Goal: Find specific page/section: Find specific page/section

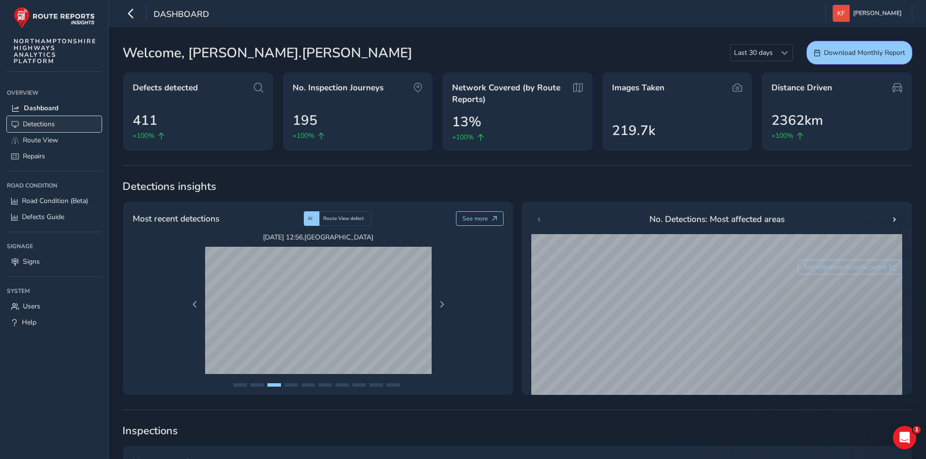
click at [80, 131] on link "Detections" at bounding box center [54, 124] width 95 height 16
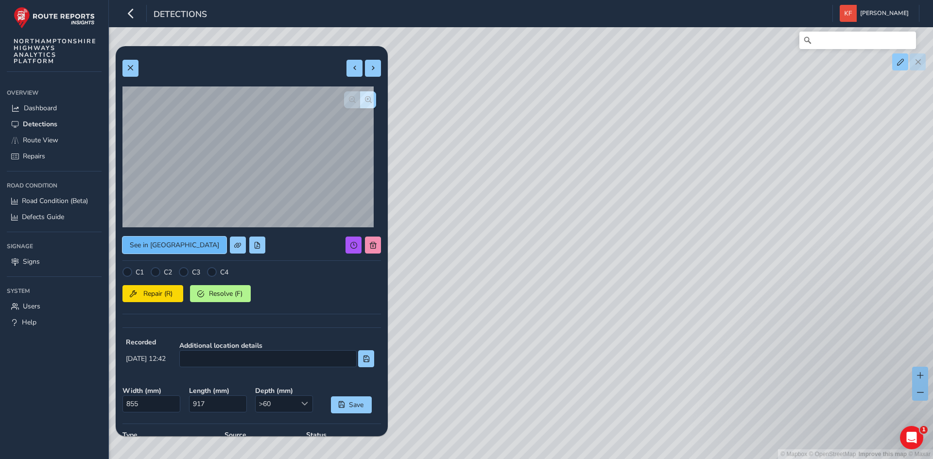
click at [172, 245] on span "See in Route View" at bounding box center [174, 245] width 89 height 9
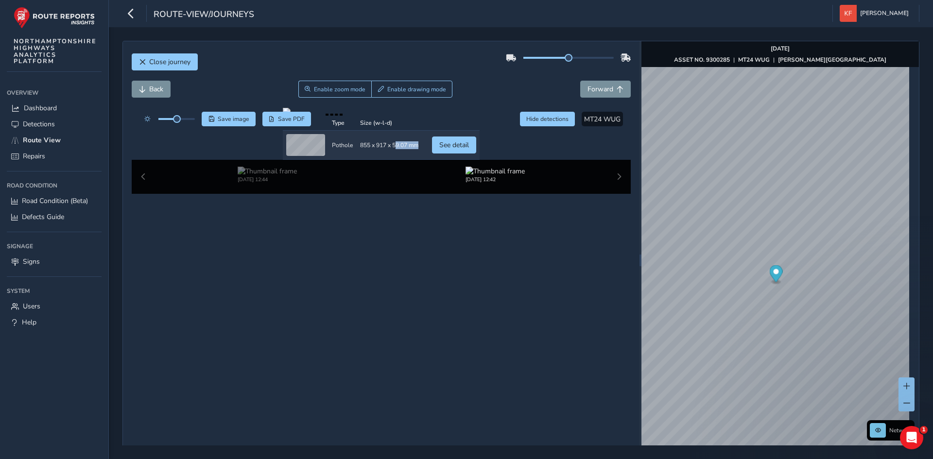
drag, startPoint x: 352, startPoint y: 416, endPoint x: 383, endPoint y: 422, distance: 31.4
click at [383, 160] on td "Size (w-l-d) 855 x 917 x 59.07 mm" at bounding box center [389, 145] width 65 height 29
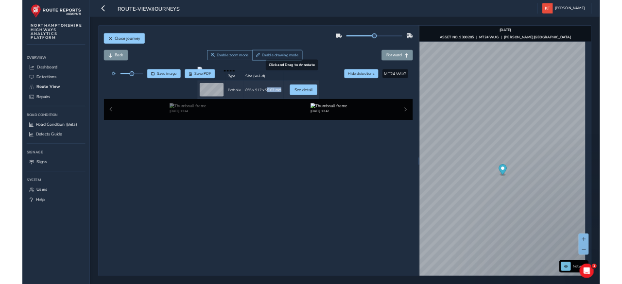
scroll to position [46, 0]
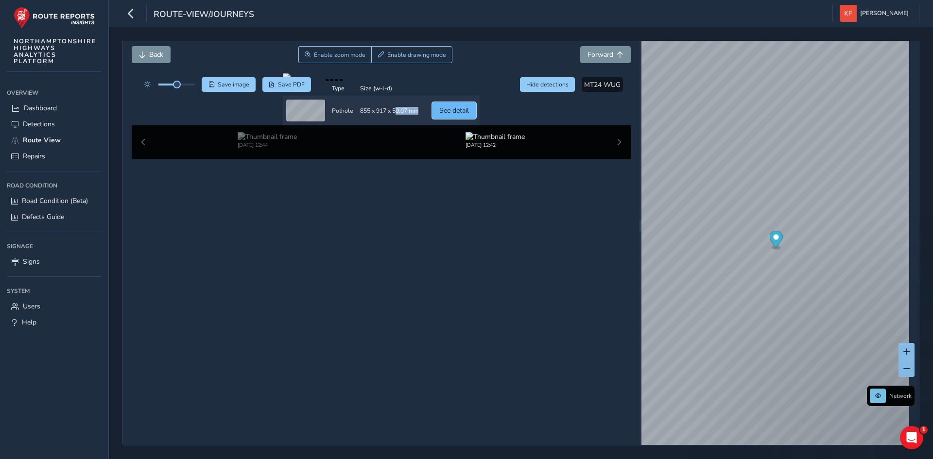
click at [469, 115] on span "See detail" at bounding box center [454, 110] width 30 height 9
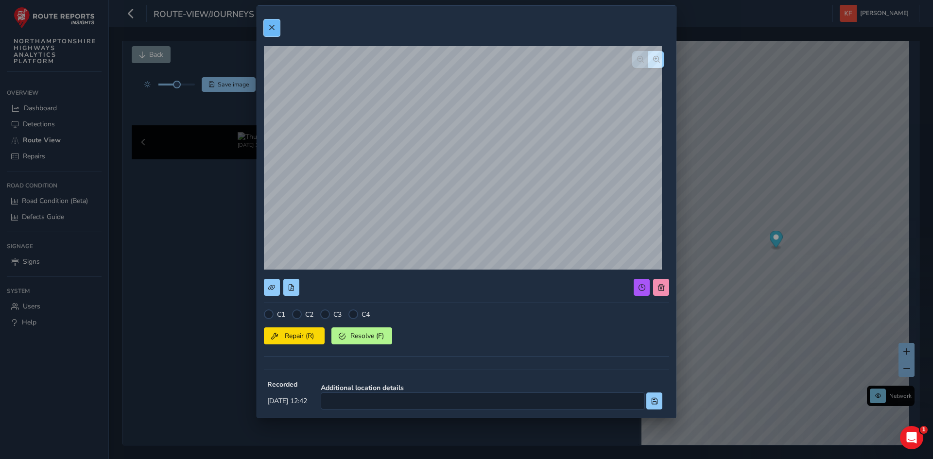
click at [267, 30] on button at bounding box center [272, 27] width 16 height 17
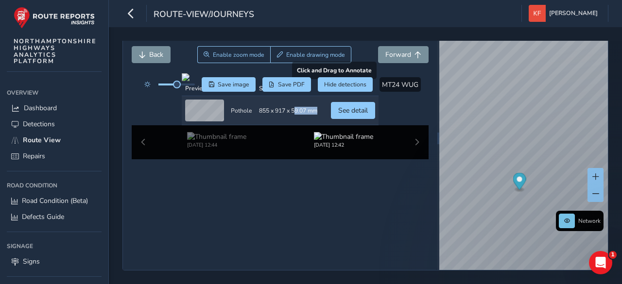
scroll to position [44, 0]
